Goal: Navigation & Orientation: Find specific page/section

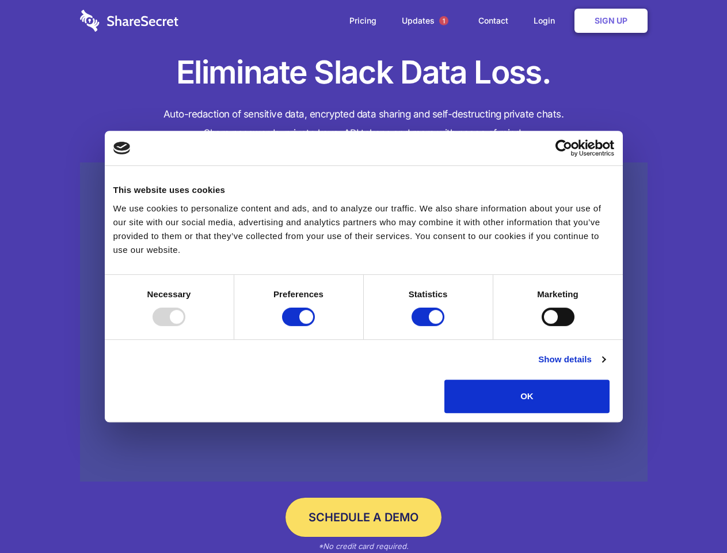
click at [185, 326] on div at bounding box center [169, 317] width 33 height 18
click at [315, 326] on input "Preferences" at bounding box center [298, 317] width 33 height 18
checkbox input "false"
click at [430, 326] on input "Statistics" at bounding box center [428, 317] width 33 height 18
checkbox input "false"
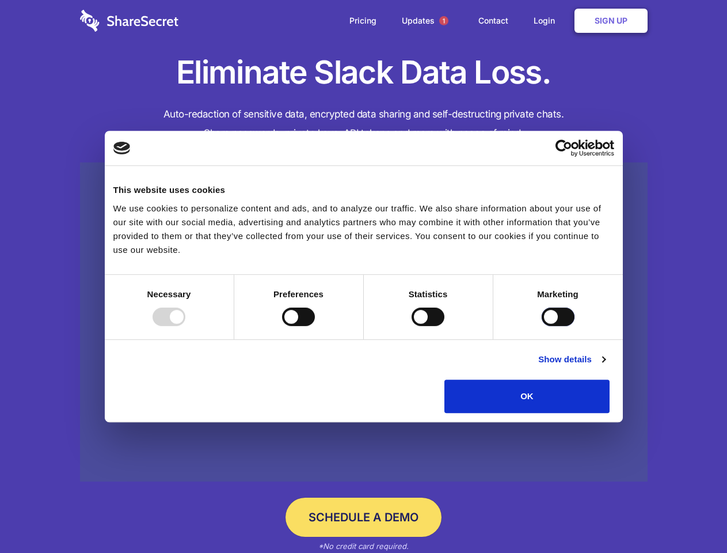
click at [542, 326] on input "Marketing" at bounding box center [558, 317] width 33 height 18
checkbox input "true"
click at [605, 366] on link "Show details" at bounding box center [571, 359] width 67 height 14
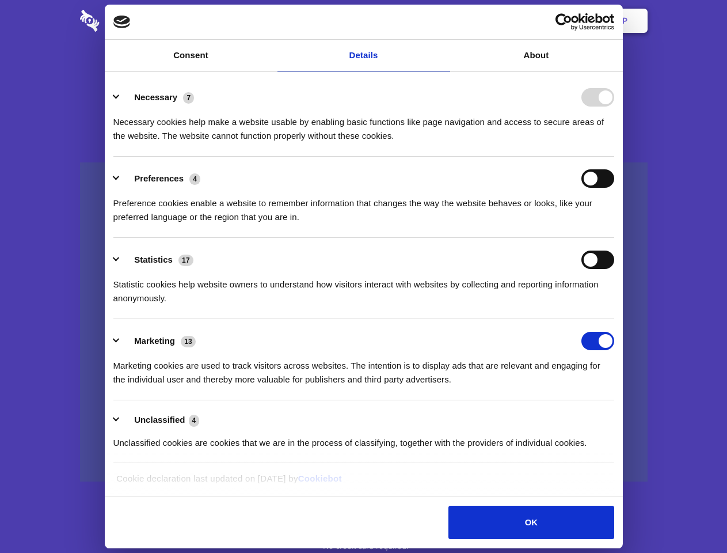
click at [614, 157] on li "Necessary 7 Necessary cookies help make a website usable by enabling basic func…" at bounding box center [363, 115] width 501 height 81
click at [443, 21] on span "1" at bounding box center [443, 20] width 9 height 9
